Goal: Information Seeking & Learning: Learn about a topic

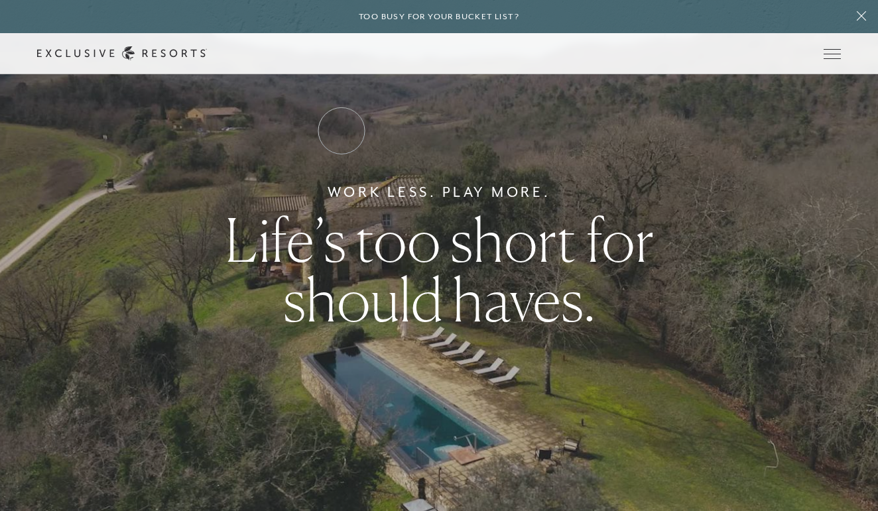
click at [0, 0] on link "Residence Collection" at bounding box center [0, 0] width 0 height 0
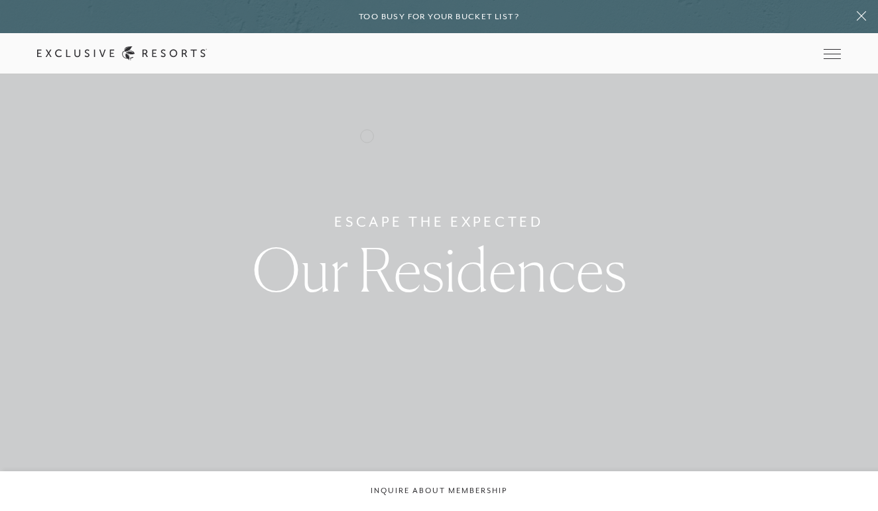
click at [0, 0] on link "Residence Collection" at bounding box center [0, 0] width 0 height 0
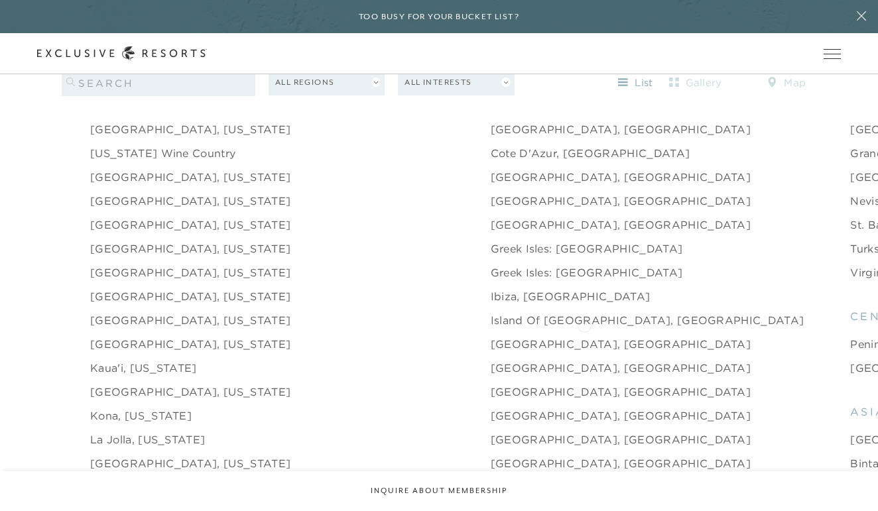
scroll to position [1454, 0]
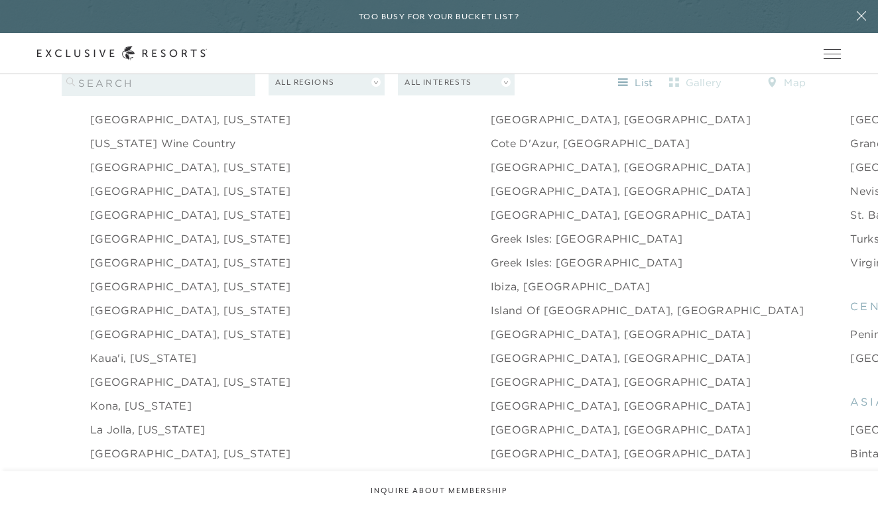
click at [184, 374] on link "[GEOGRAPHIC_DATA], [US_STATE]" at bounding box center [190, 382] width 200 height 16
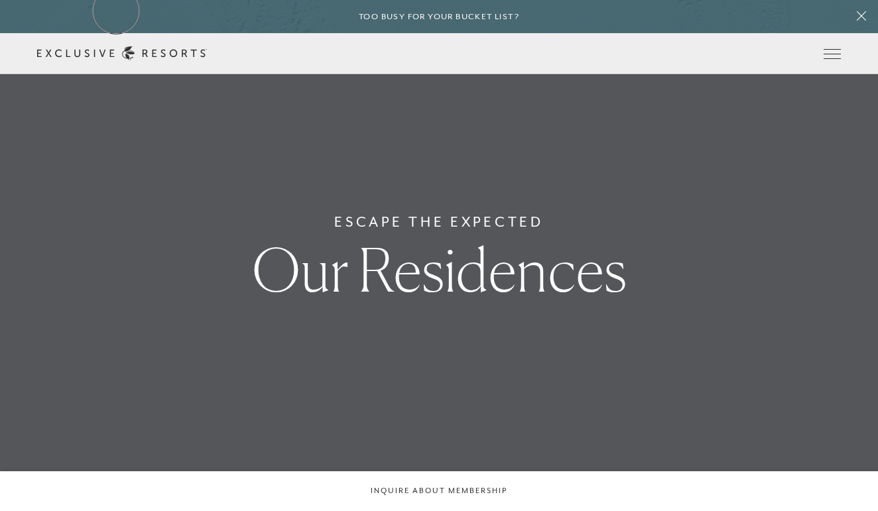
scroll to position [1454, 0]
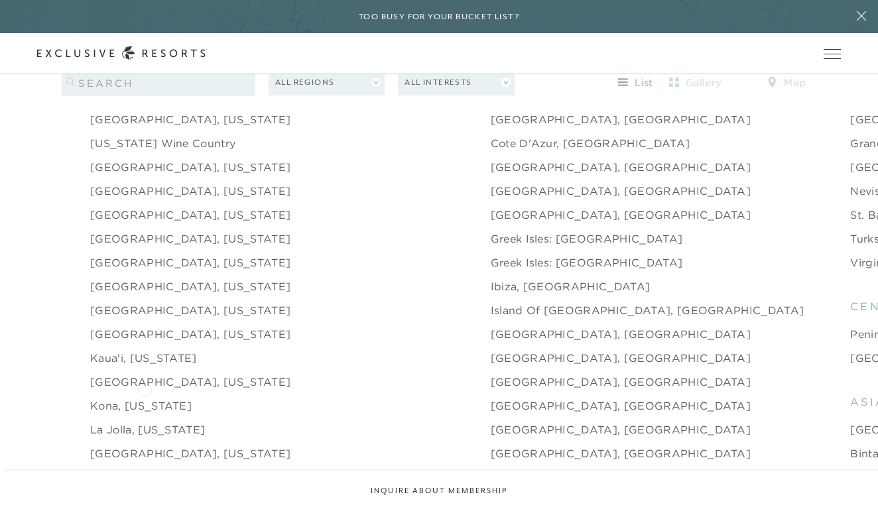
click at [144, 398] on link "Kona, [US_STATE]" at bounding box center [140, 406] width 101 height 16
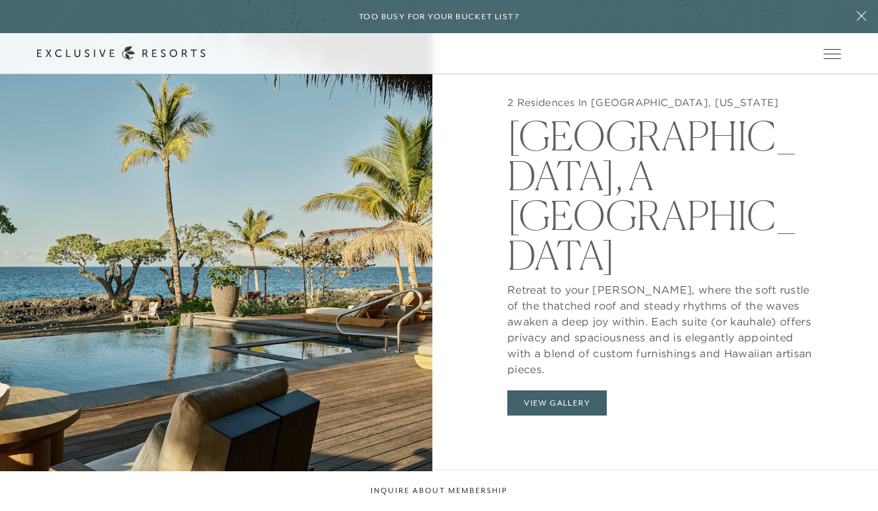
scroll to position [1289, 0]
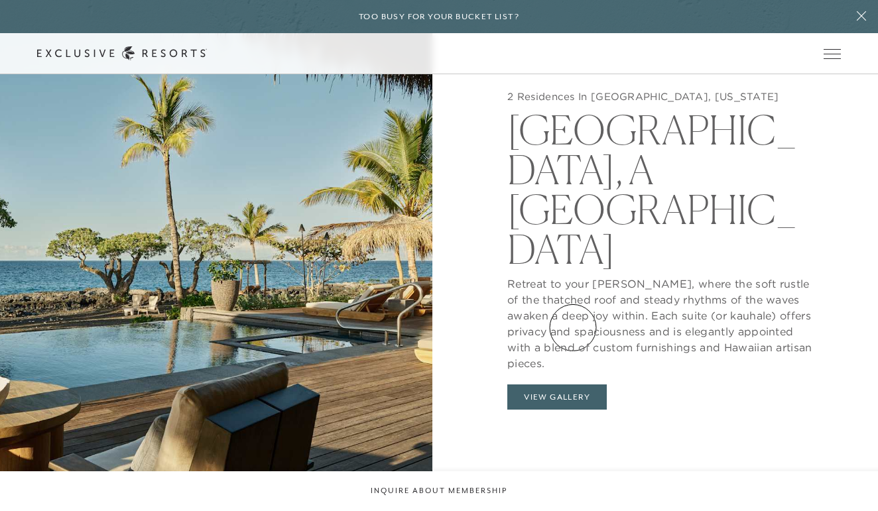
click at [573, 384] on button "View Gallery" at bounding box center [556, 396] width 99 height 25
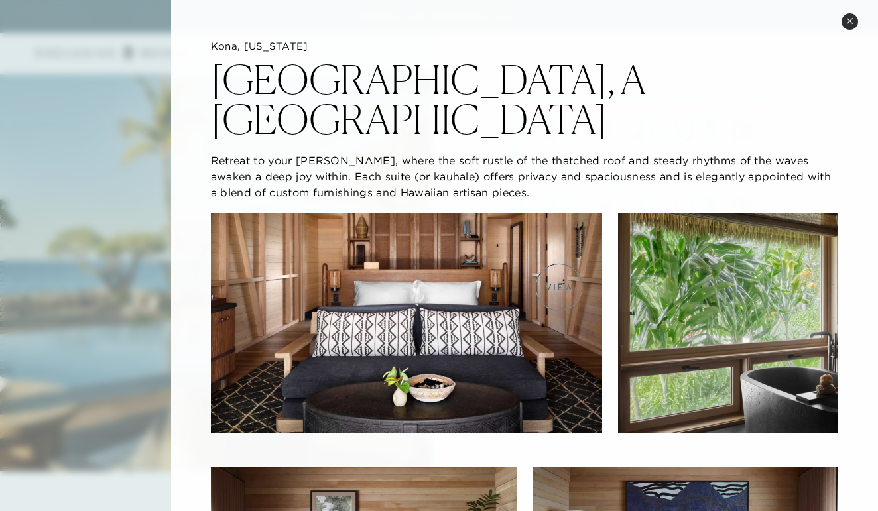
click at [559, 286] on img at bounding box center [406, 323] width 391 height 220
click at [475, 272] on img at bounding box center [406, 323] width 391 height 220
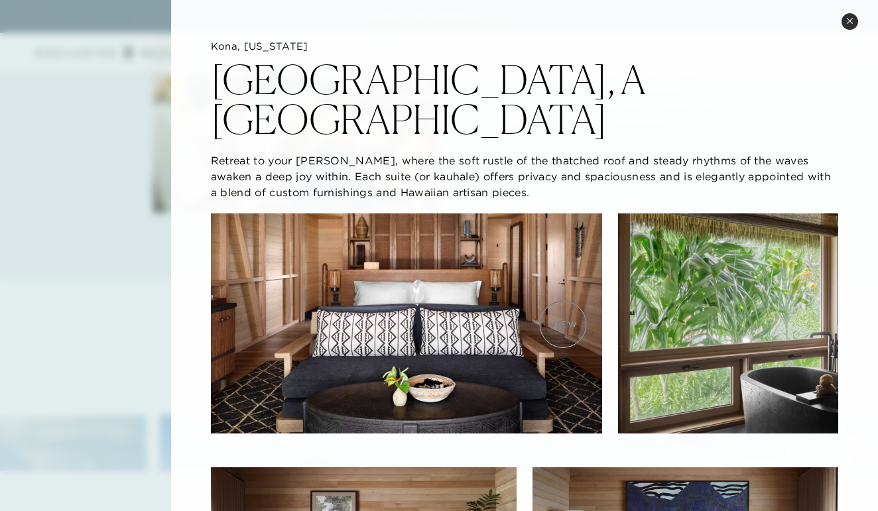
scroll to position [0, 0]
click at [443, 292] on img at bounding box center [406, 323] width 391 height 220
click at [680, 297] on img at bounding box center [728, 323] width 220 height 220
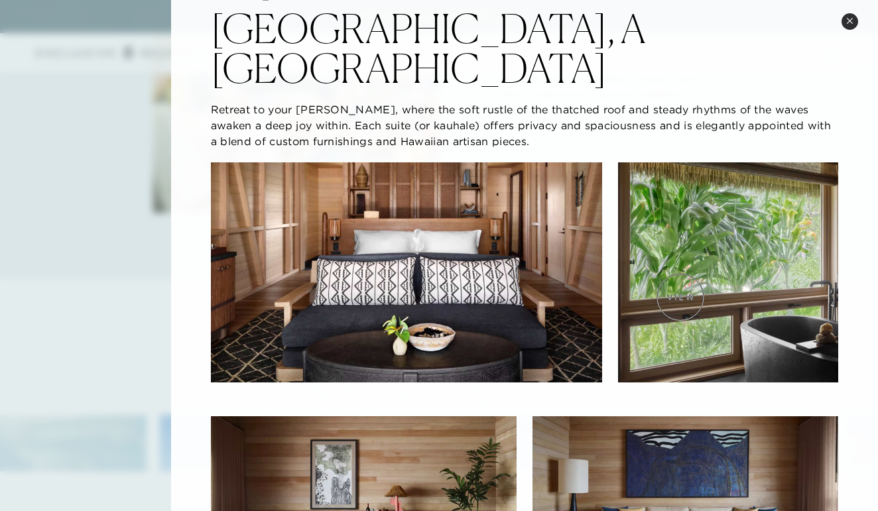
scroll to position [64, 0]
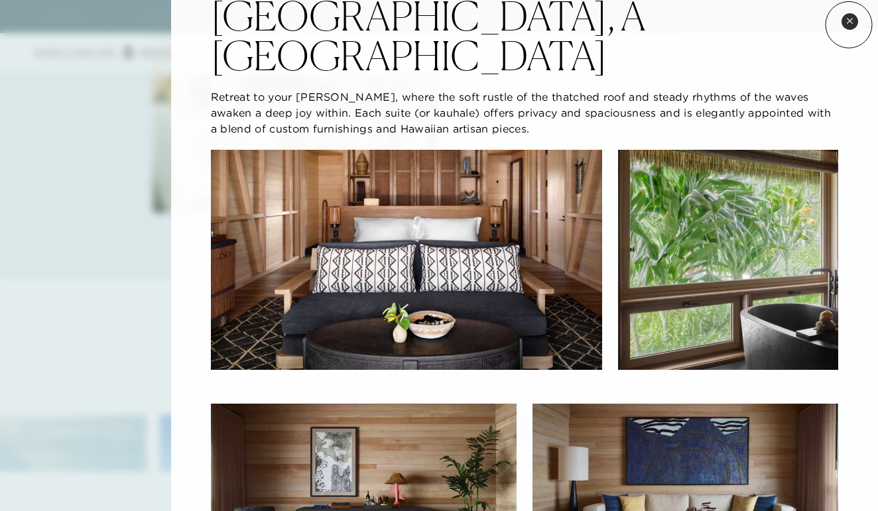
click at [849, 24] on icon at bounding box center [849, 20] width 7 height 7
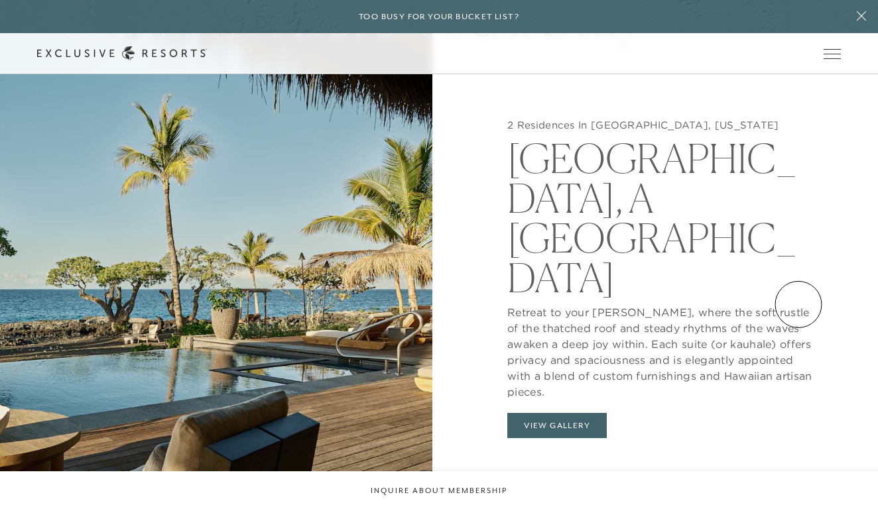
scroll to position [1261, 0]
click at [605, 412] on button "View Gallery" at bounding box center [556, 424] width 99 height 25
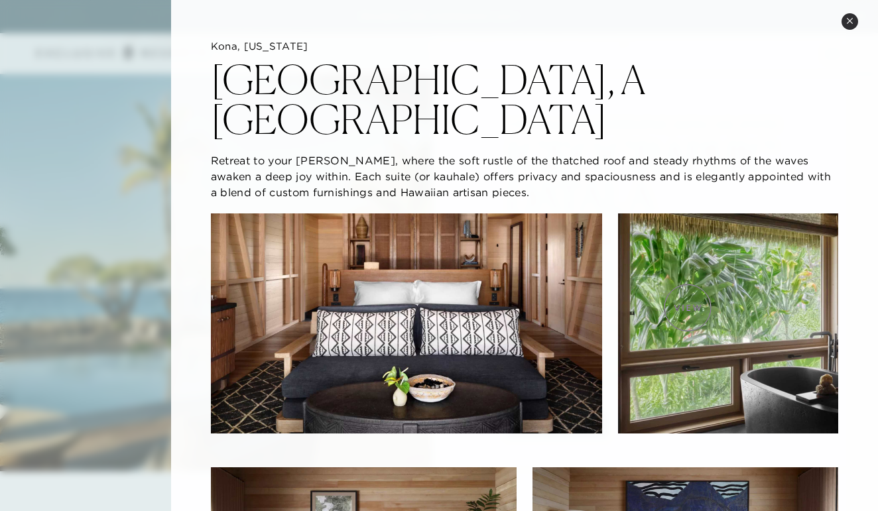
click at [687, 308] on img at bounding box center [728, 323] width 220 height 220
click at [728, 316] on img at bounding box center [728, 323] width 220 height 220
click at [724, 316] on img at bounding box center [728, 323] width 220 height 220
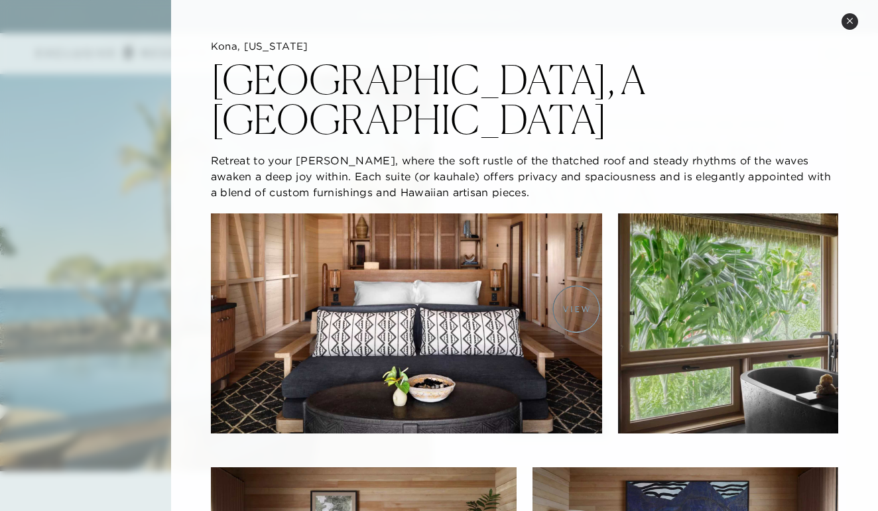
click at [540, 302] on img at bounding box center [406, 323] width 391 height 220
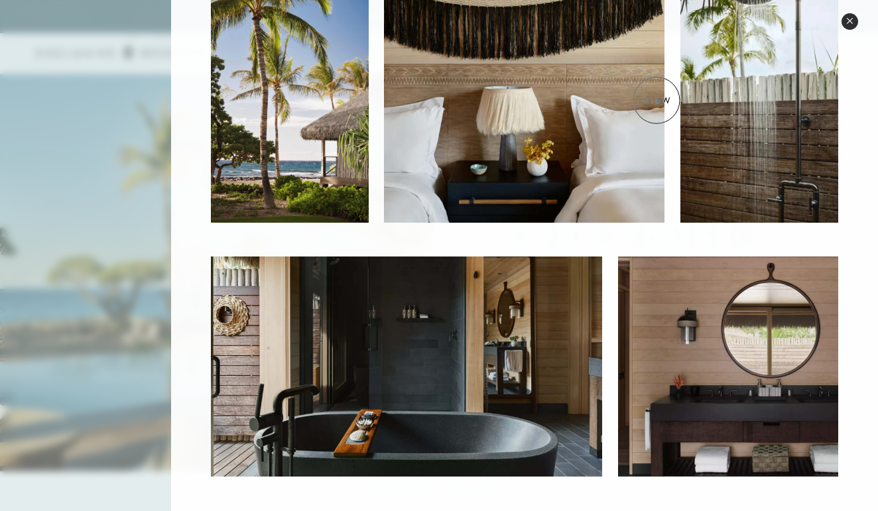
scroll to position [730, 0]
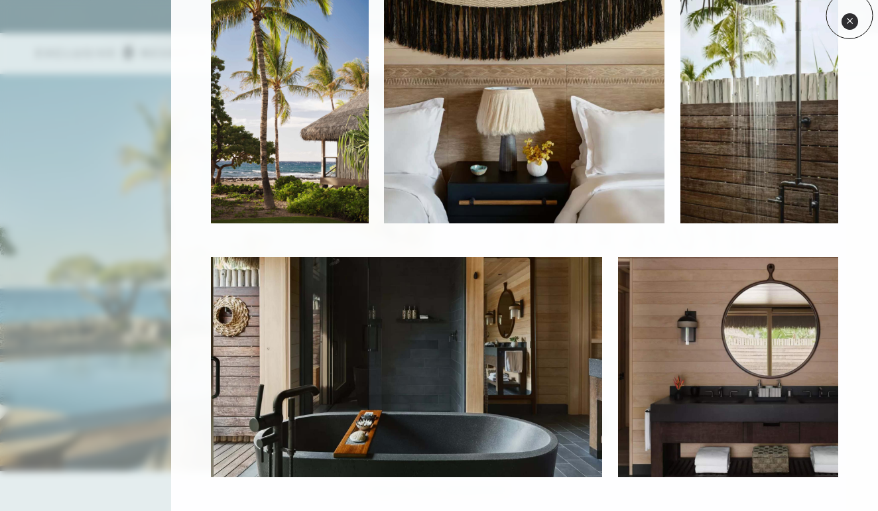
click at [848, 15] on button "Close quickview" at bounding box center [849, 21] width 17 height 17
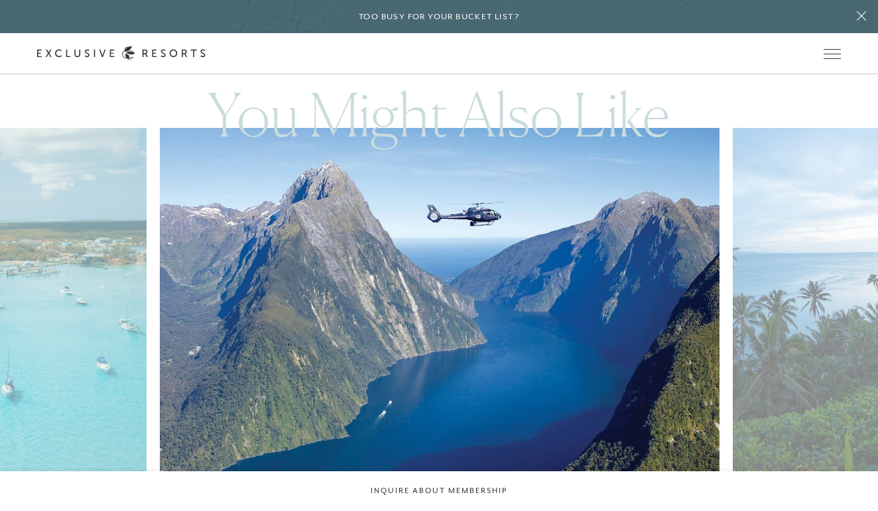
scroll to position [2460, 0]
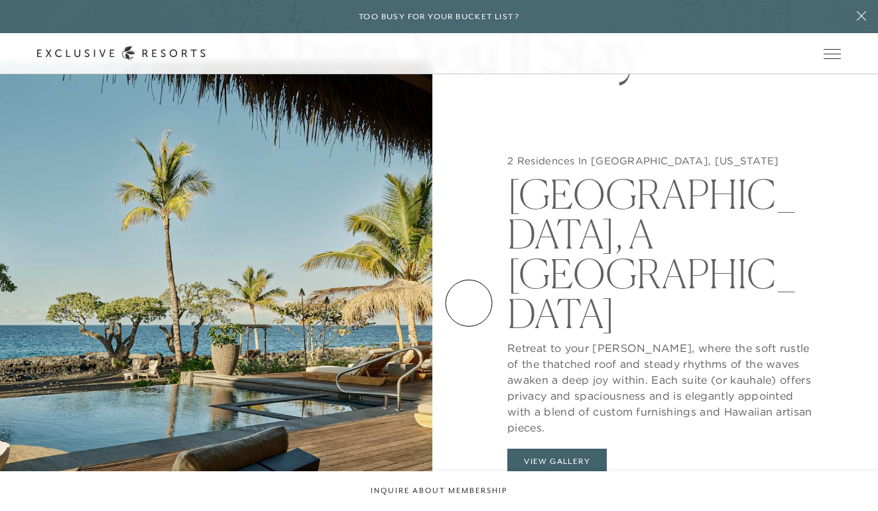
scroll to position [1264, 0]
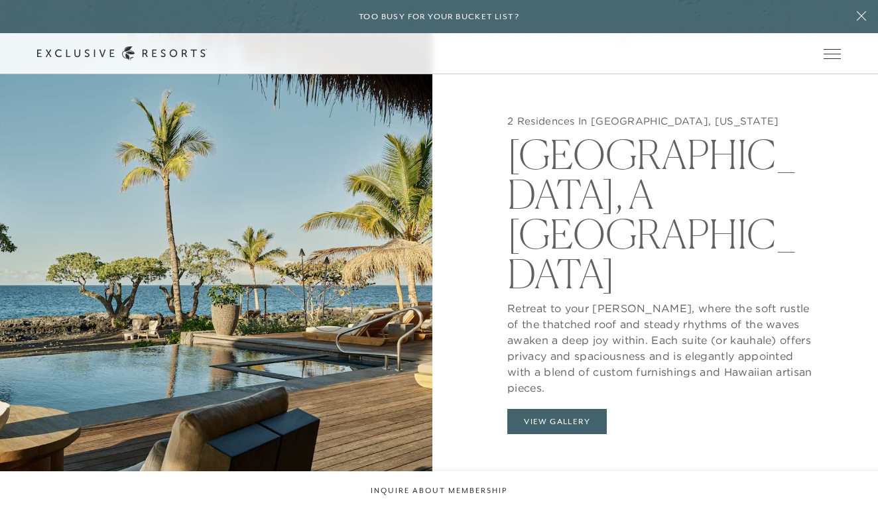
click at [329, 308] on img at bounding box center [216, 277] width 432 height 511
click at [620, 294] on p "Retreat to your [PERSON_NAME], where the soft rustle of the thatched roof and s…" at bounding box center [661, 345] width 308 height 102
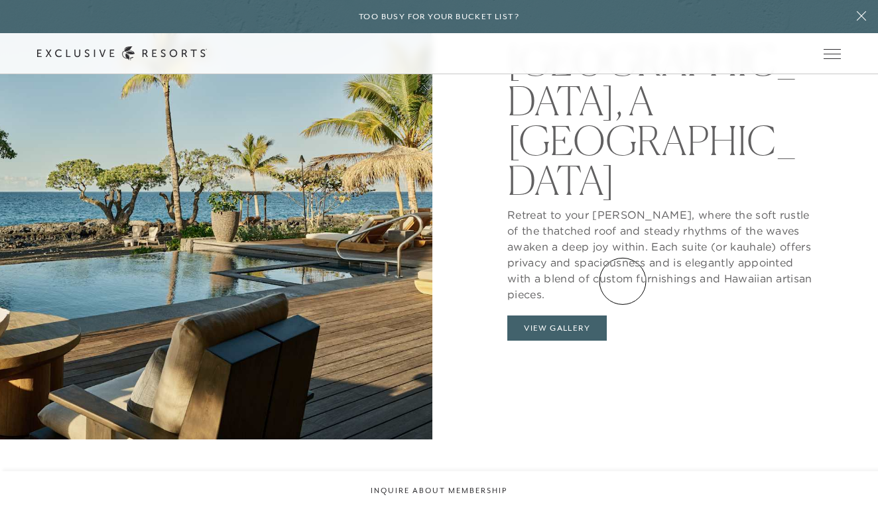
scroll to position [1367, 0]
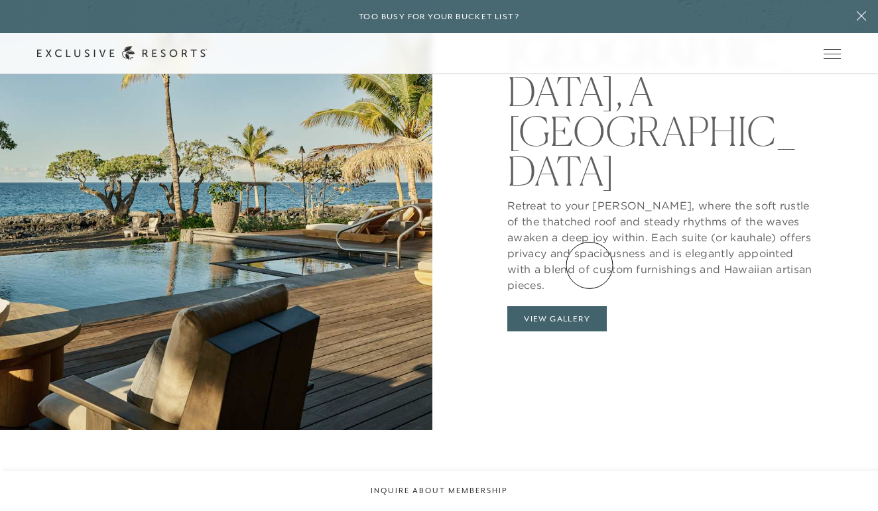
click at [589, 293] on div "2 Residences In [GEOGRAPHIC_DATA], [US_STATE] [GEOGRAPHIC_DATA], A [GEOGRAPHIC_…" at bounding box center [661, 315] width 308 height 45
click at [584, 306] on button "View Gallery" at bounding box center [556, 318] width 99 height 25
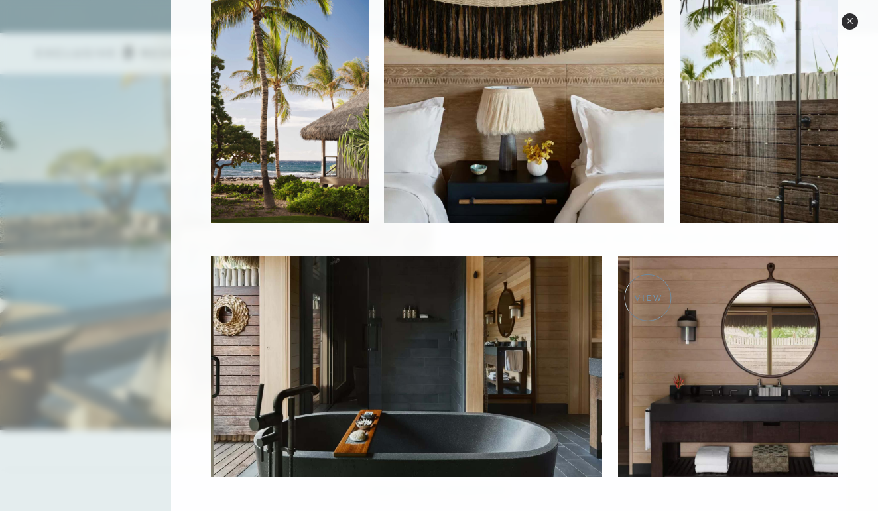
scroll to position [730, 0]
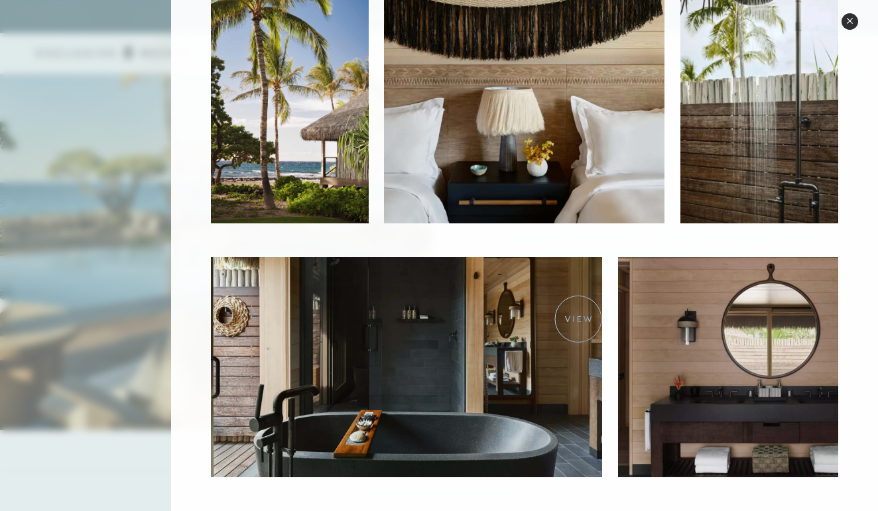
click at [578, 319] on img at bounding box center [406, 367] width 391 height 220
click at [688, 321] on img at bounding box center [728, 367] width 220 height 220
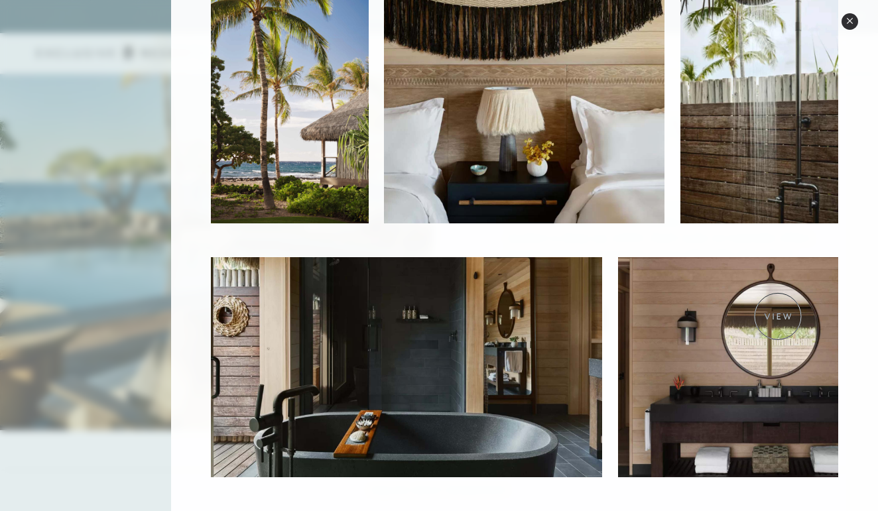
click at [778, 316] on img at bounding box center [728, 367] width 220 height 220
click at [778, 315] on img at bounding box center [728, 367] width 220 height 220
click at [778, 318] on img at bounding box center [728, 367] width 220 height 220
click at [780, 414] on img at bounding box center [728, 367] width 220 height 220
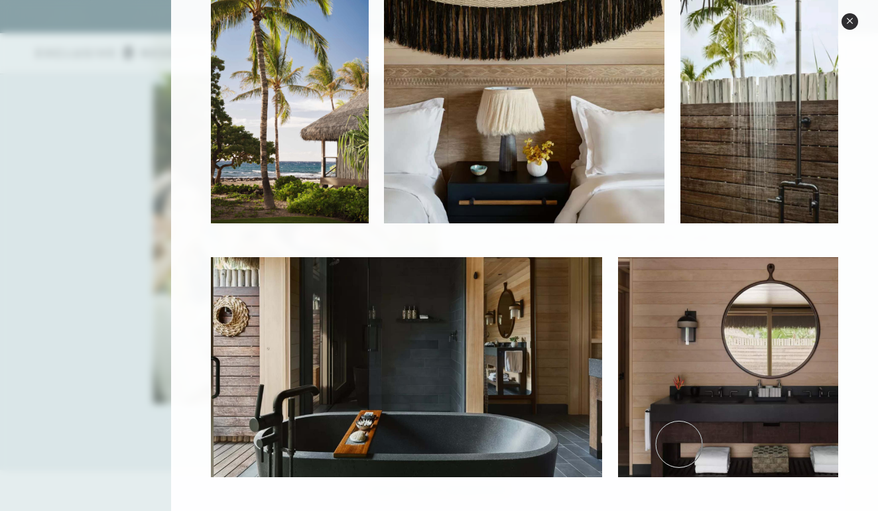
scroll to position [2300, 0]
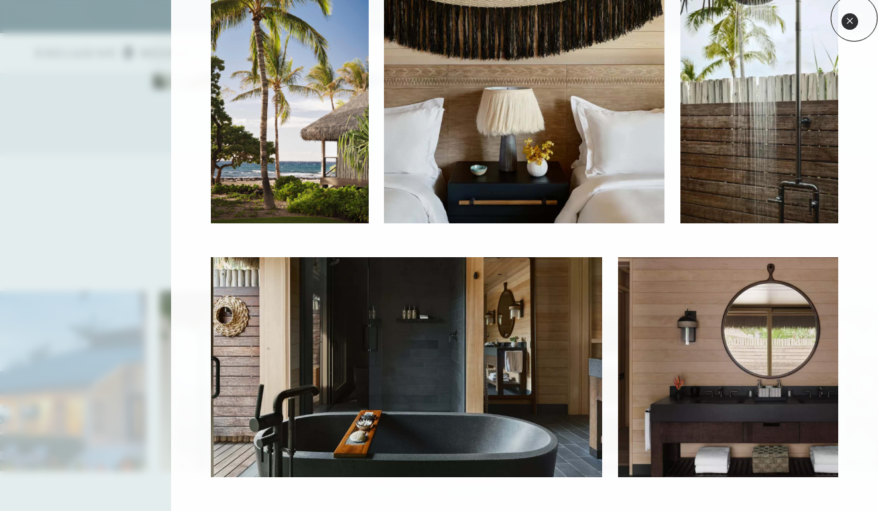
click at [853, 18] on button "Close quickview" at bounding box center [849, 21] width 17 height 17
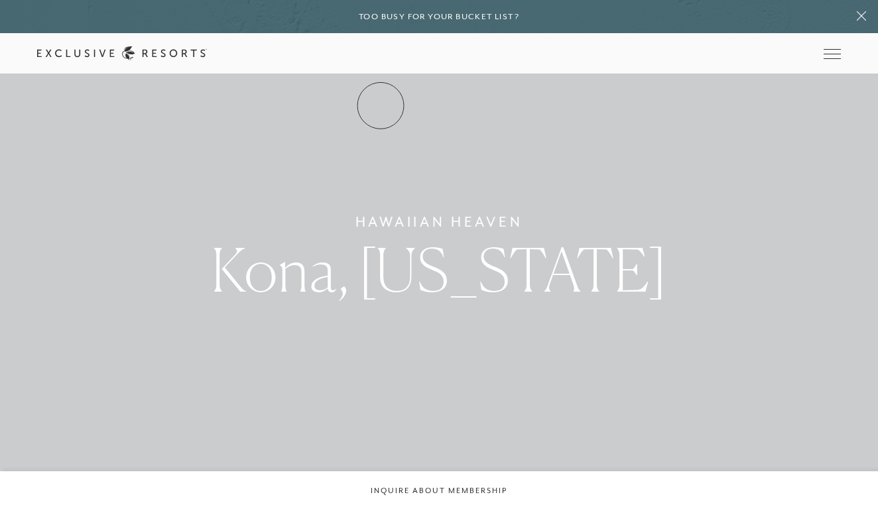
scroll to position [0, 0]
